Goal: Task Accomplishment & Management: Manage account settings

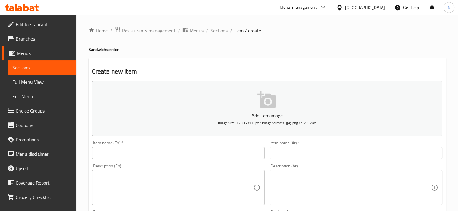
drag, startPoint x: 219, startPoint y: 31, endPoint x: 215, endPoint y: 29, distance: 5.0
click at [215, 29] on span "Sections" at bounding box center [218, 30] width 17 height 7
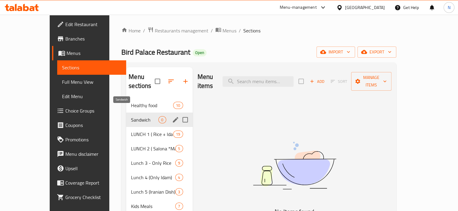
click at [131, 116] on span "Sandwich" at bounding box center [144, 119] width 27 height 7
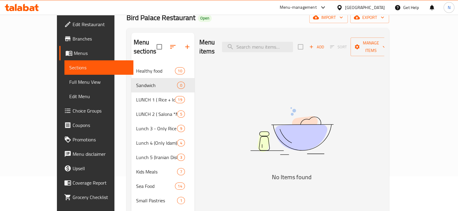
scroll to position [34, 0]
click at [64, 76] on link "Full Menu View" at bounding box center [98, 82] width 69 height 14
click at [69, 71] on span "Sections" at bounding box center [98, 67] width 59 height 7
click at [69, 67] on span "Sections" at bounding box center [98, 67] width 59 height 7
click at [74, 54] on span "Menus" at bounding box center [101, 53] width 55 height 7
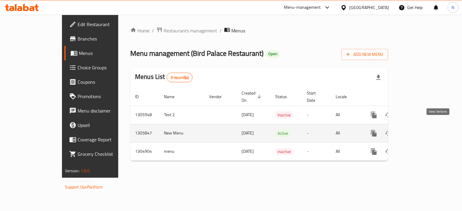
click at [420, 131] on icon "enhanced table" at bounding box center [417, 133] width 5 height 5
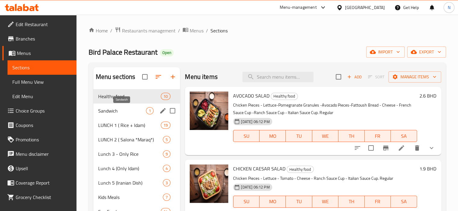
click at [139, 110] on span "Sandwich" at bounding box center [122, 110] width 48 height 7
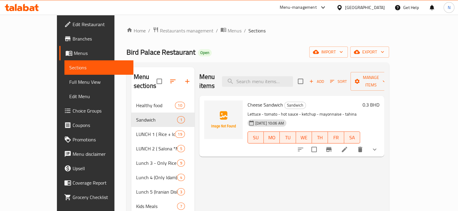
click at [378, 146] on icon "show more" at bounding box center [374, 149] width 7 height 7
